Goal: Task Accomplishment & Management: Use online tool/utility

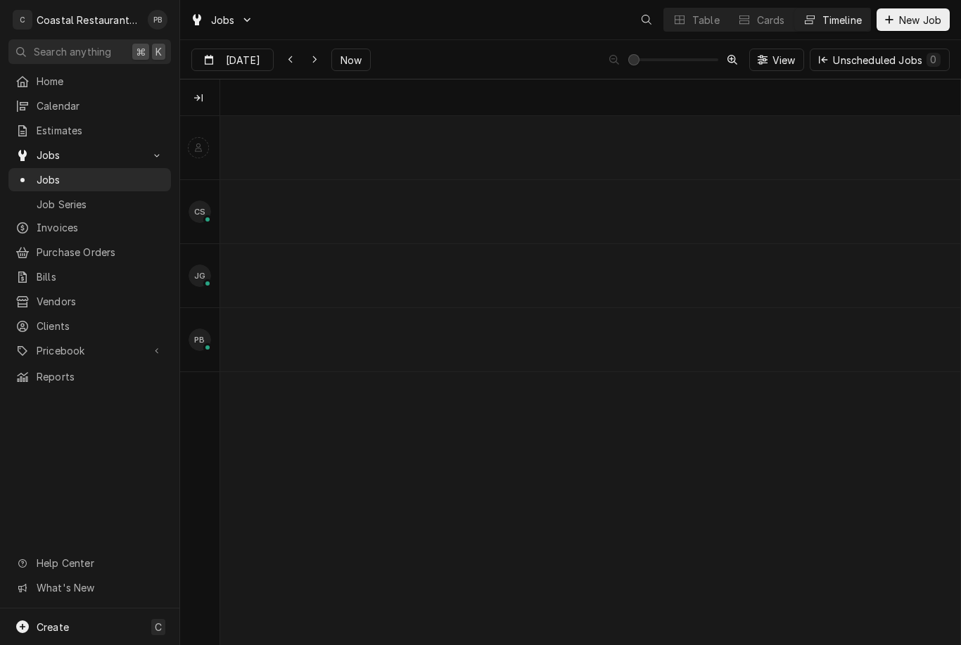
scroll to position [0, 14652]
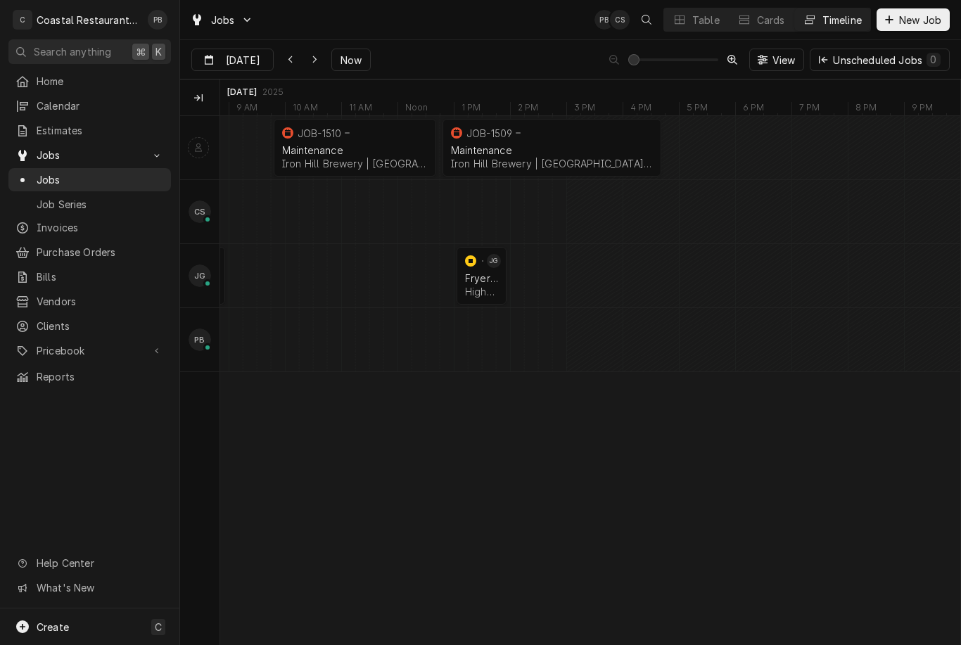
click at [360, 65] on span "Now" at bounding box center [351, 60] width 27 height 15
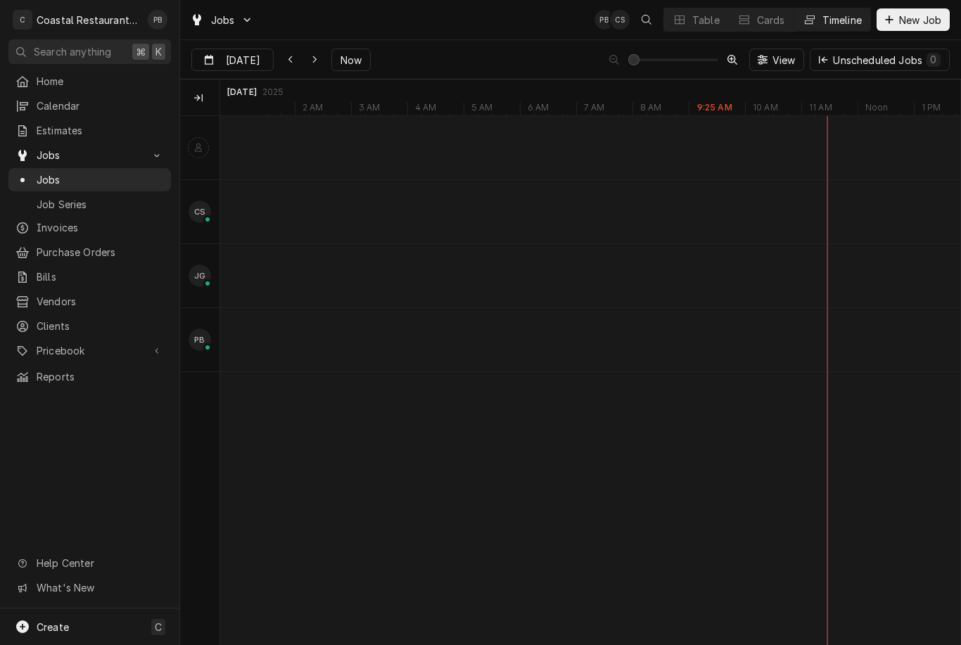
scroll to position [0, 15672]
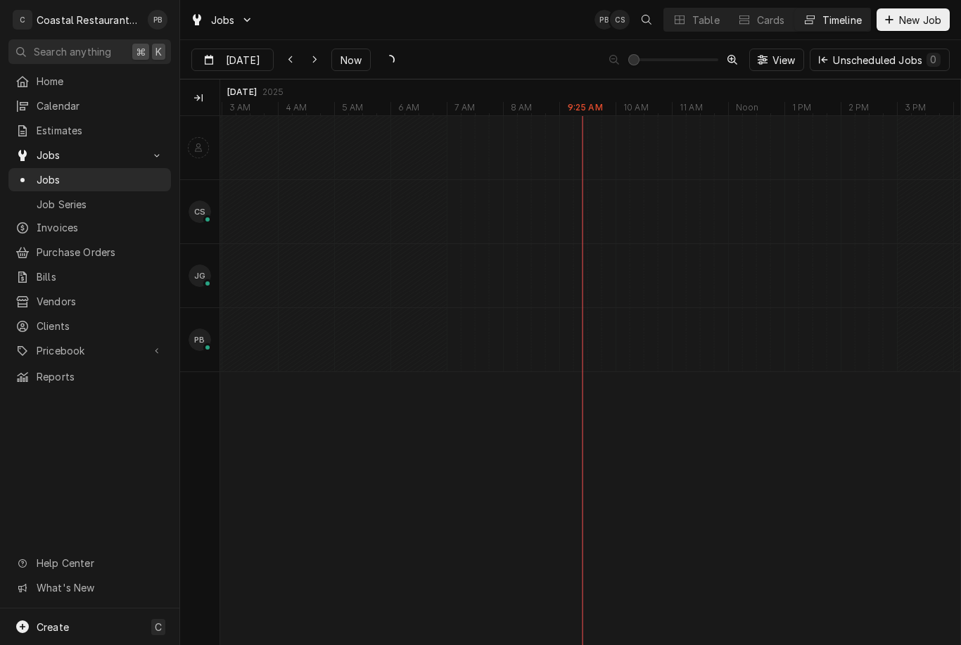
type input "Aug 26"
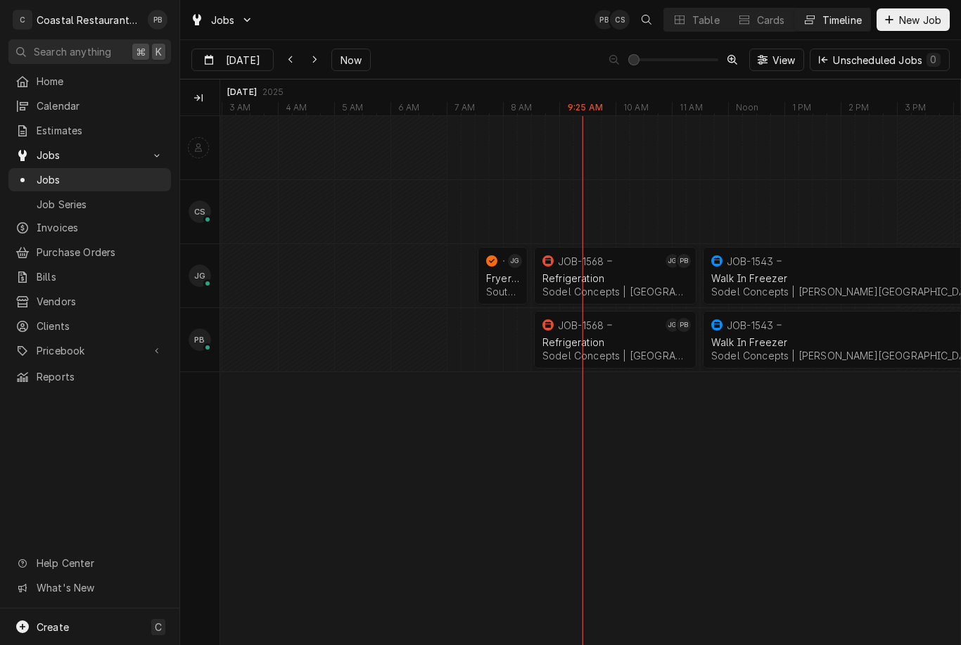
click at [608, 343] on div "Refrigeration" at bounding box center [615, 342] width 146 height 12
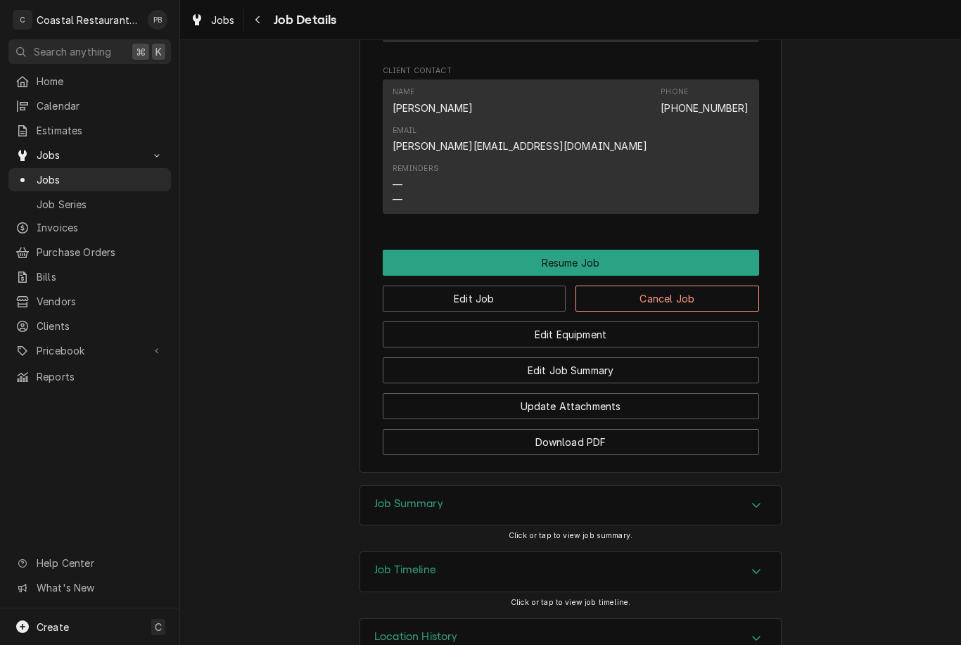
scroll to position [1046, 0]
click at [644, 250] on button "Resume Job" at bounding box center [571, 263] width 376 height 26
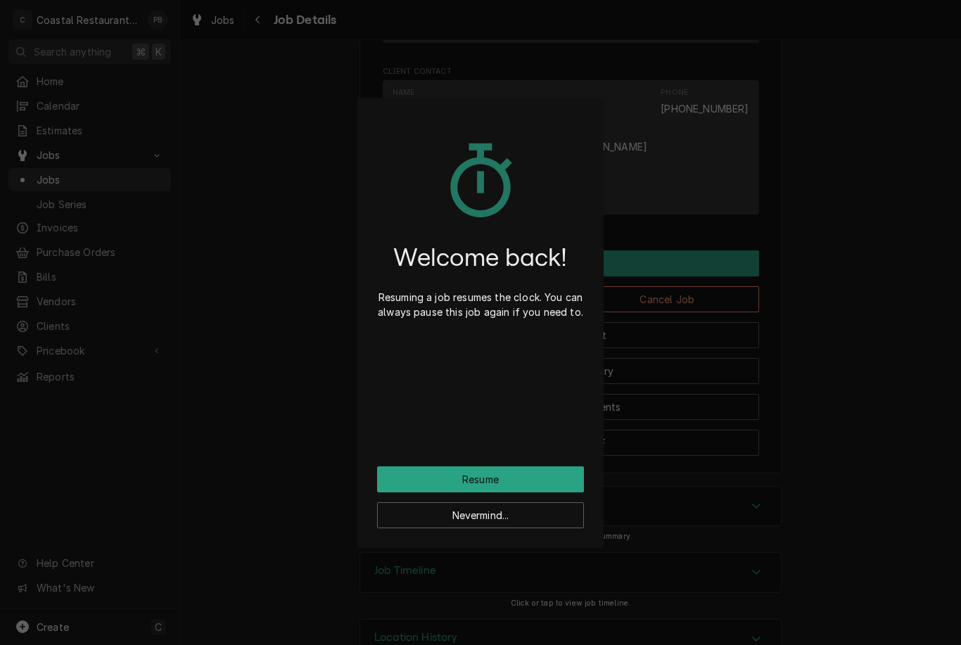
click at [533, 485] on button "Resume" at bounding box center [480, 479] width 207 height 26
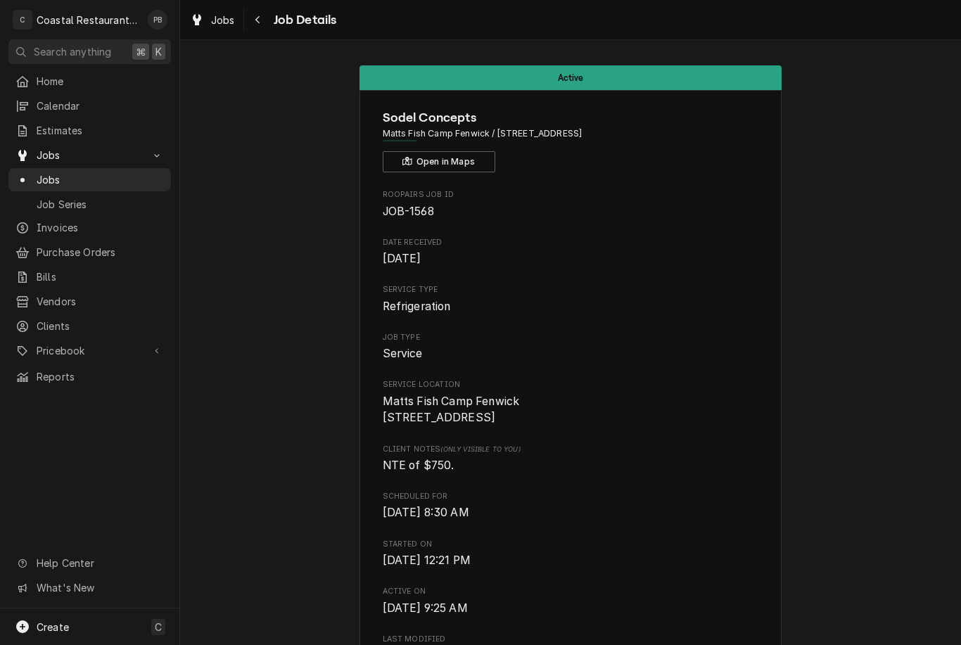
click at [89, 193] on link "Job Series" at bounding box center [89, 204] width 163 height 23
